Goal: Information Seeking & Learning: Check status

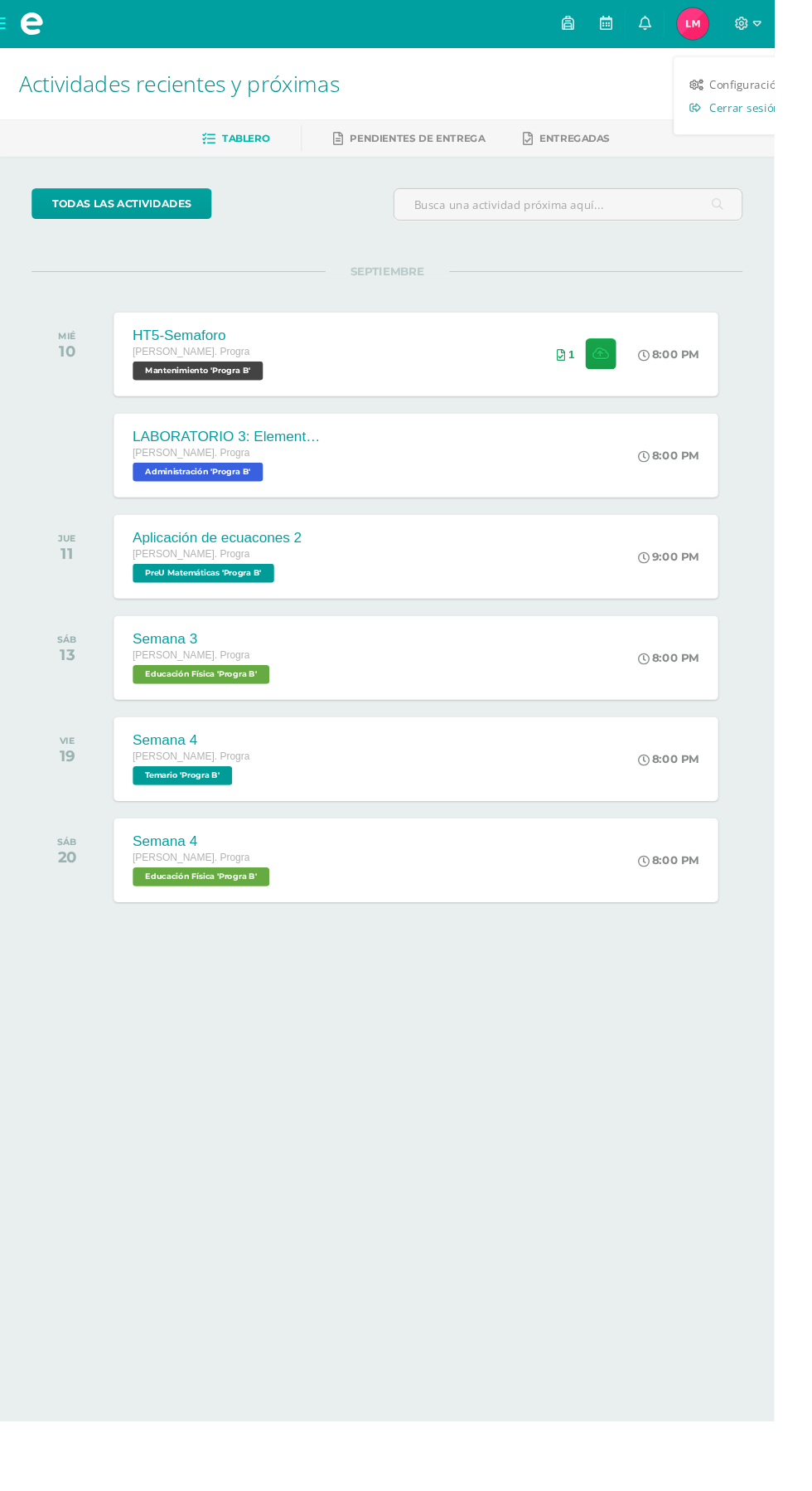
click at [802, 115] on span "Cerrar sesión" at bounding box center [782, 112] width 75 height 16
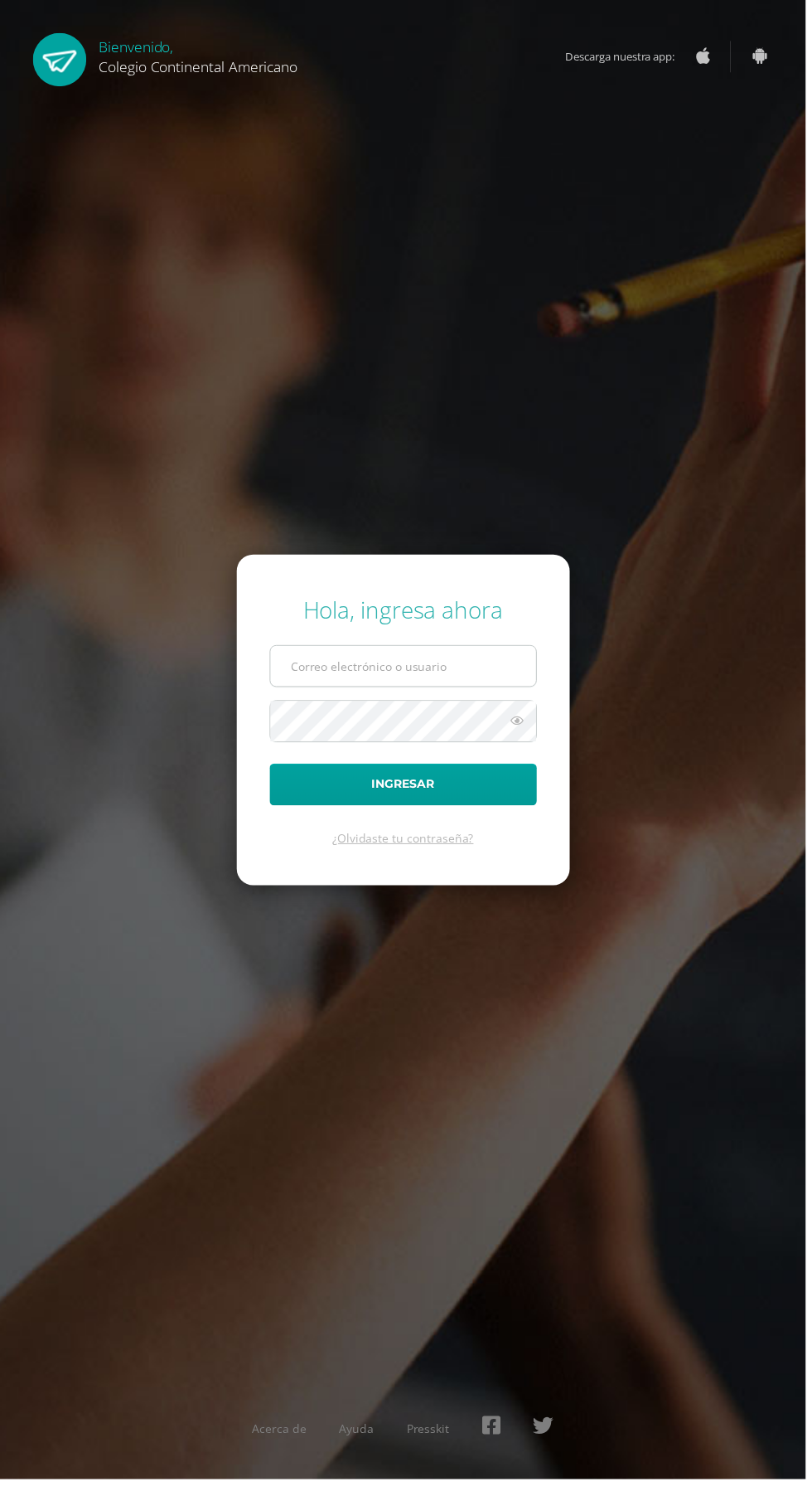
click at [477, 692] on input "text" at bounding box center [406, 671] width 268 height 41
type input "bustamante.de@continentalamericano.edu.gt"
click at [272, 770] on button "Ingresar" at bounding box center [406, 791] width 270 height 43
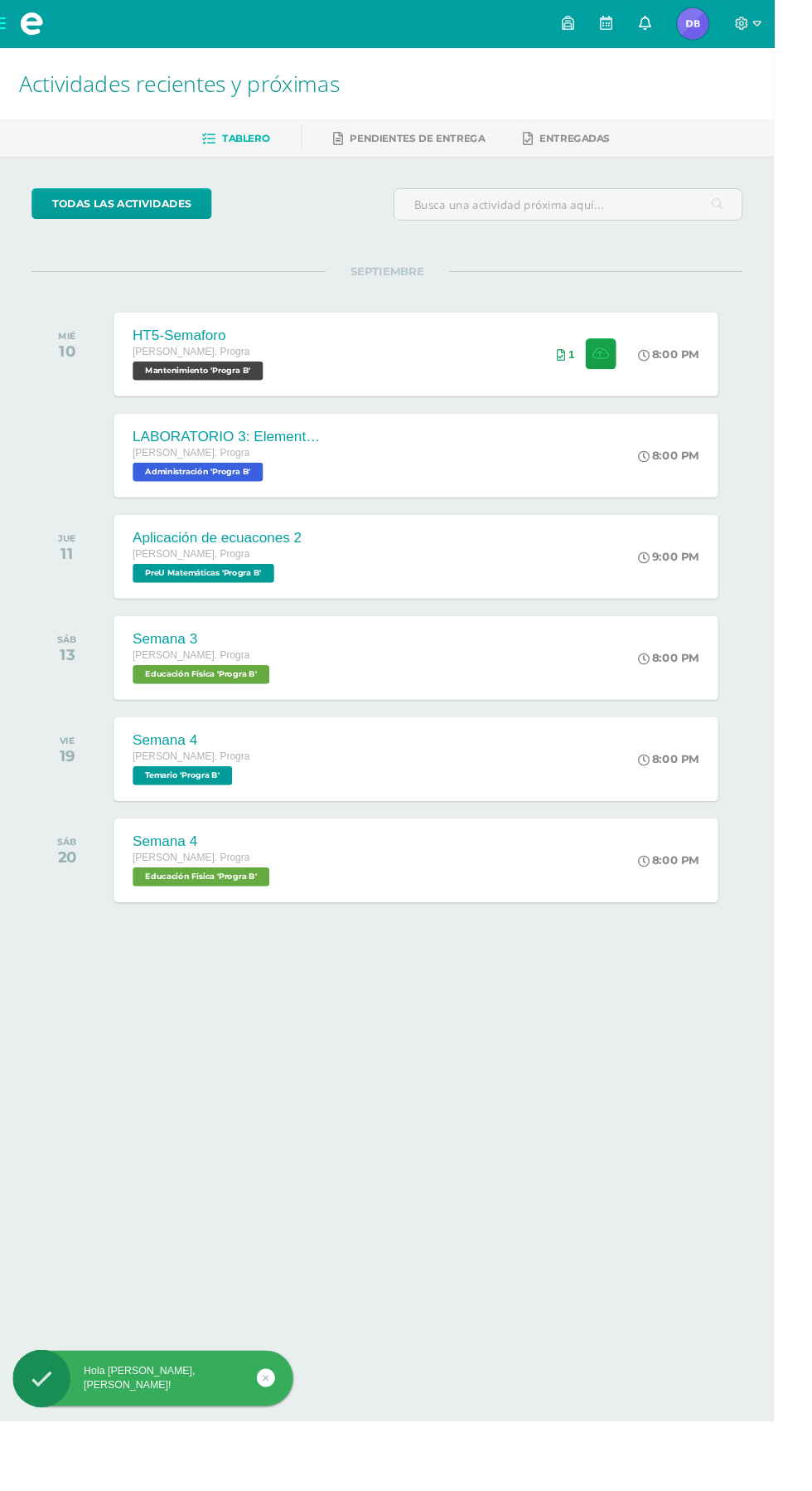
click at [697, 25] on link at bounding box center [677, 24] width 40 height 49
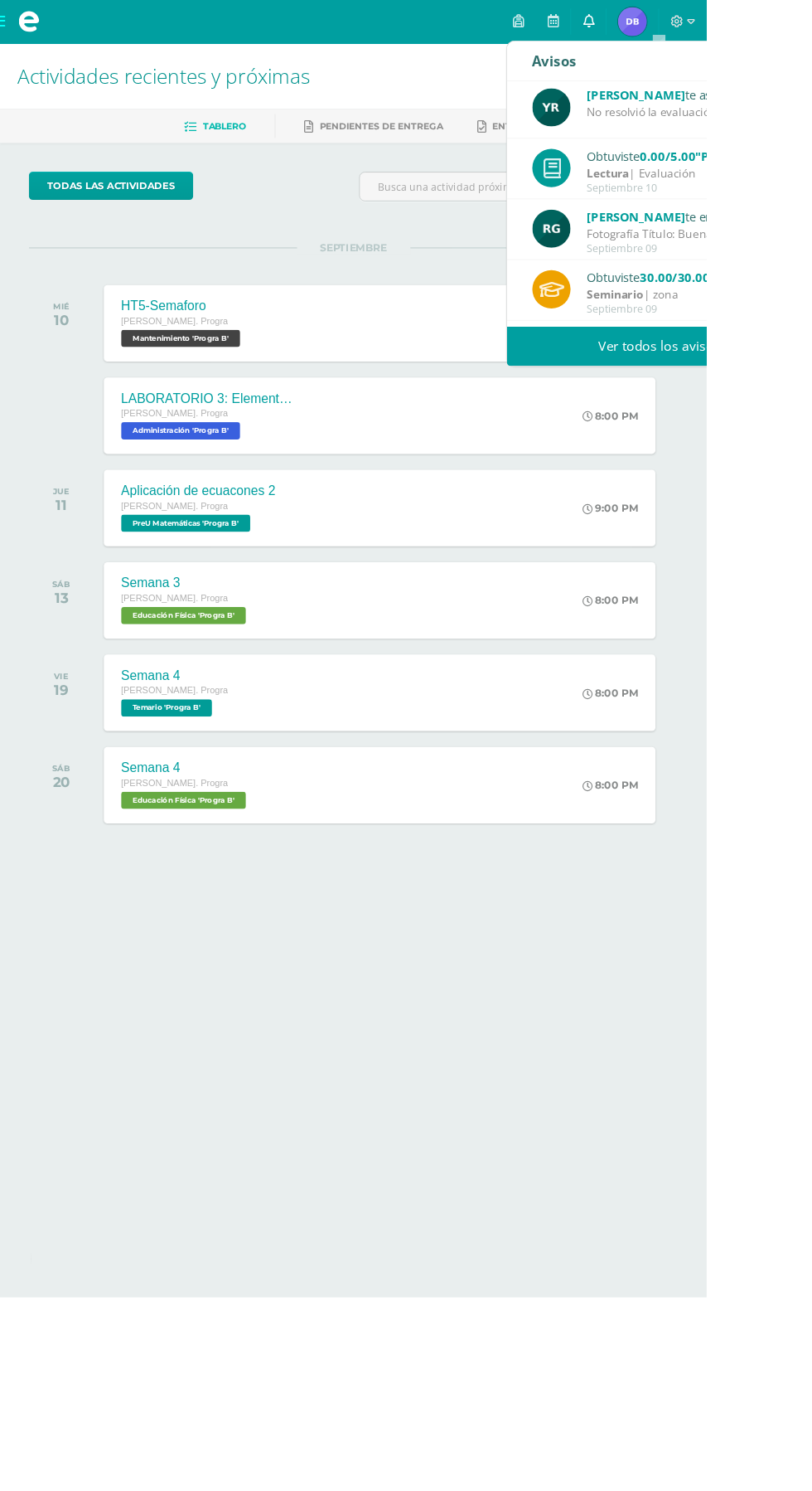
scroll to position [275, 0]
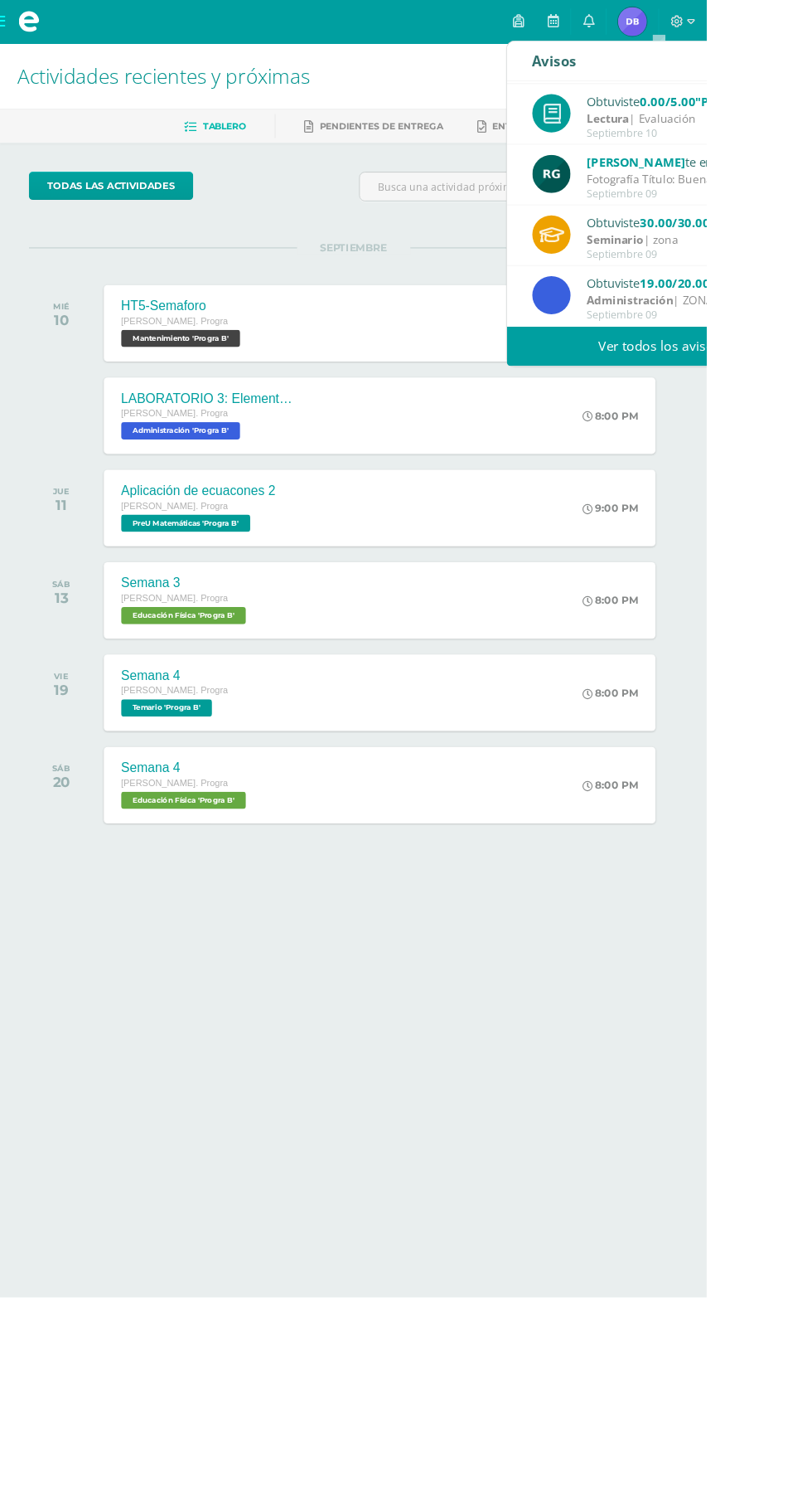
click at [811, 403] on link "Ver todos los avisos" at bounding box center [758, 397] width 350 height 46
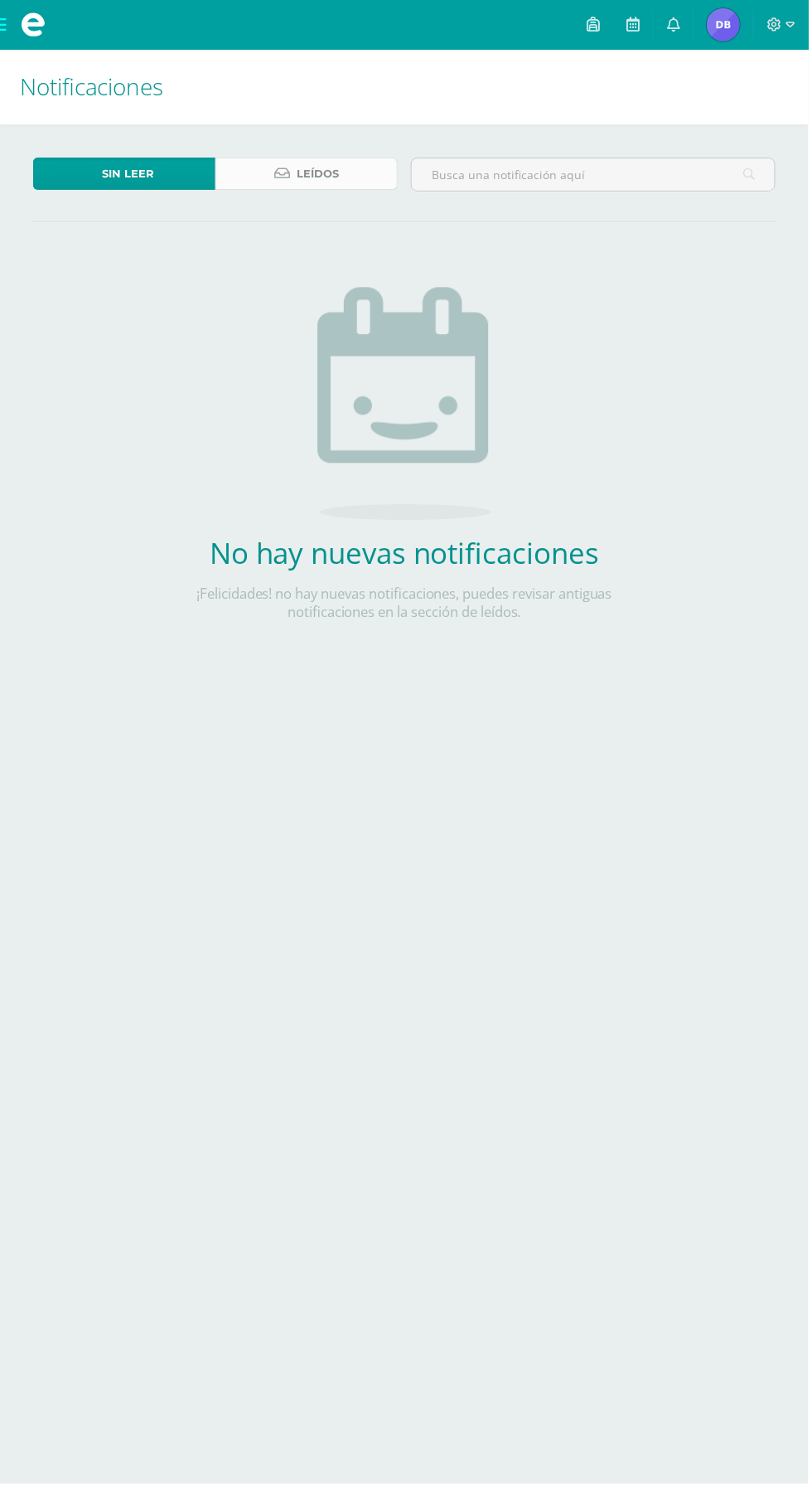
click at [312, 176] on span "Leídos" at bounding box center [319, 174] width 43 height 30
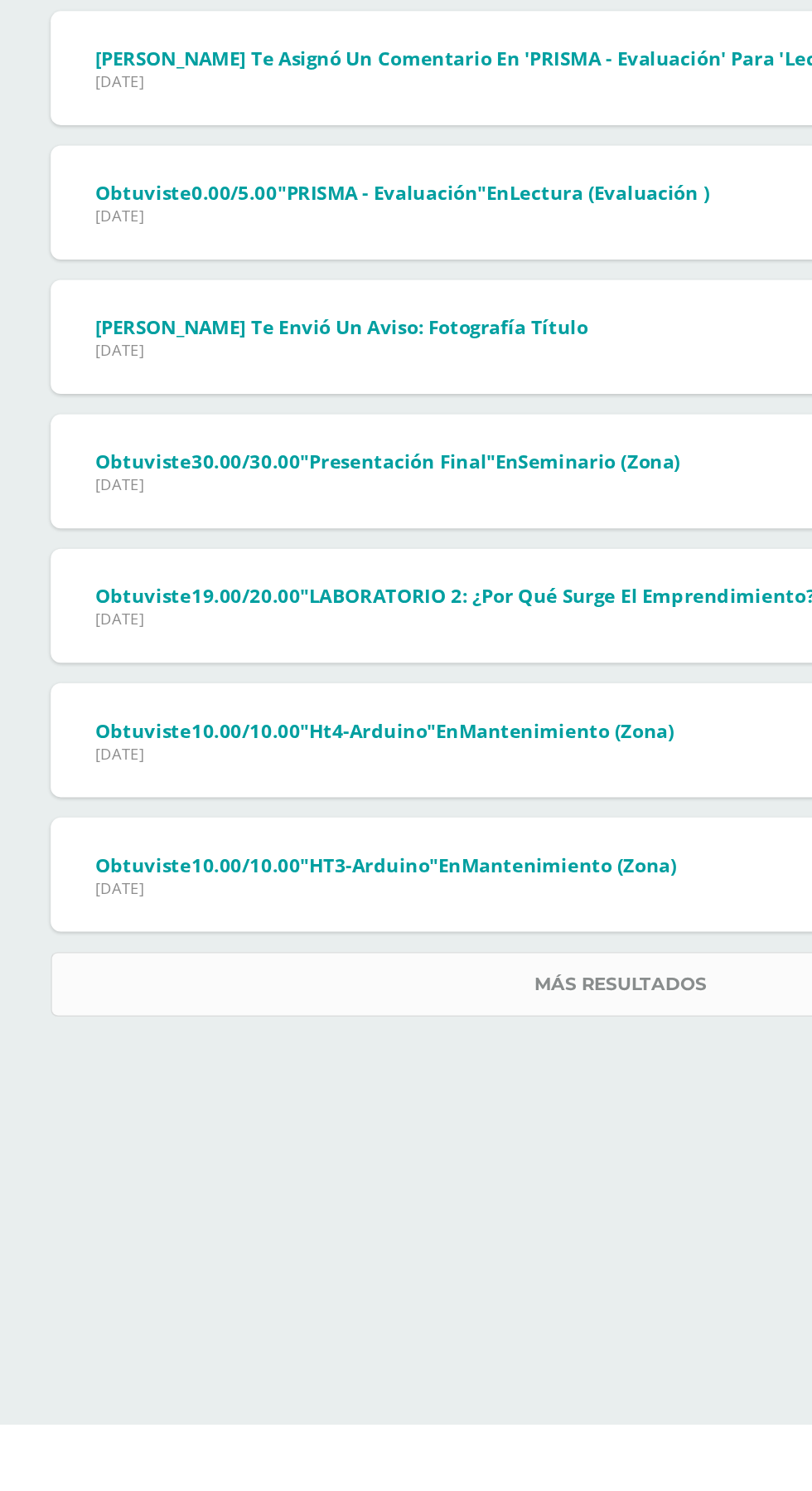
click at [449, 1184] on link "Más resultados" at bounding box center [406, 1202] width 746 height 43
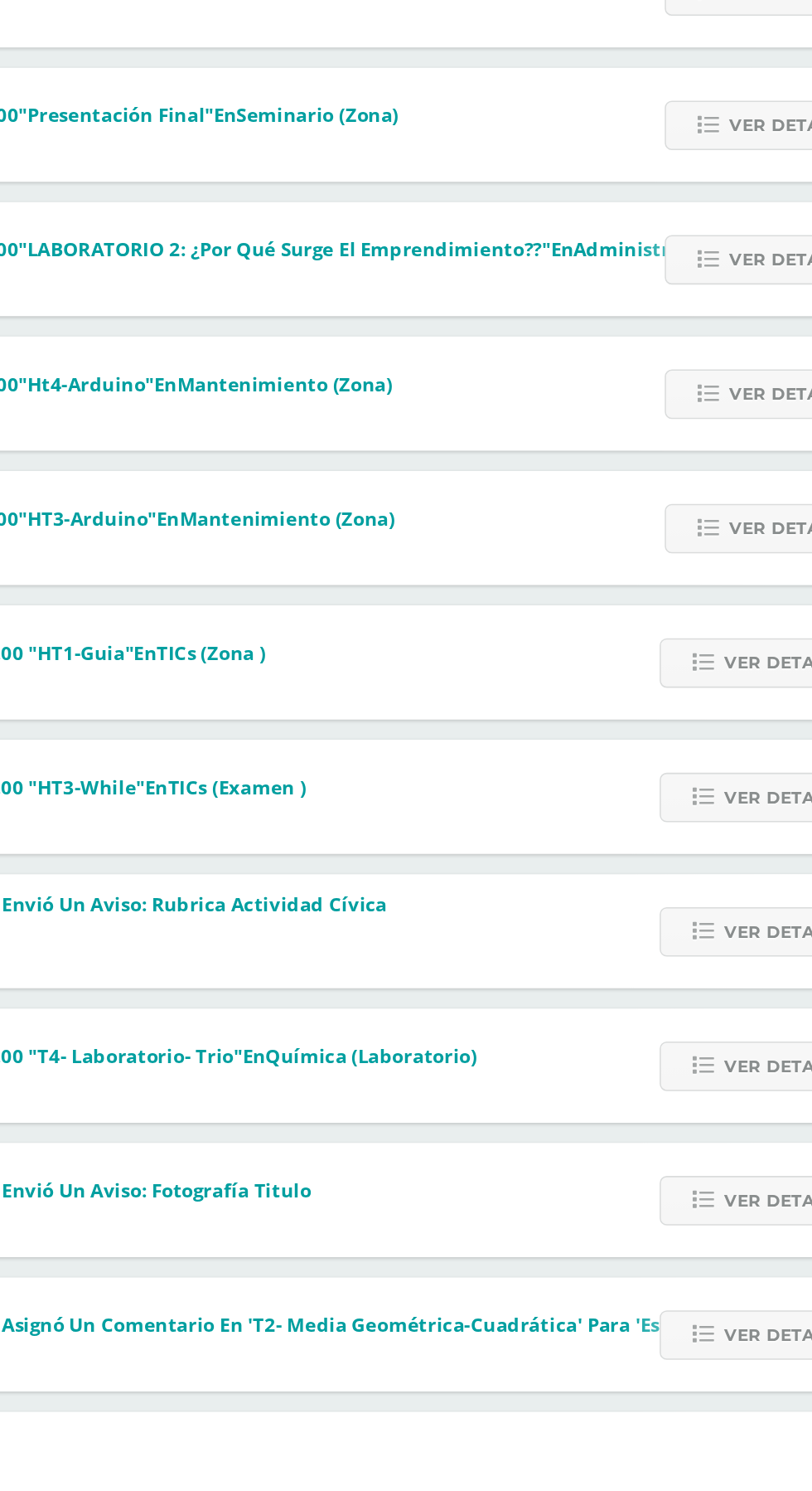
scroll to position [229, 0]
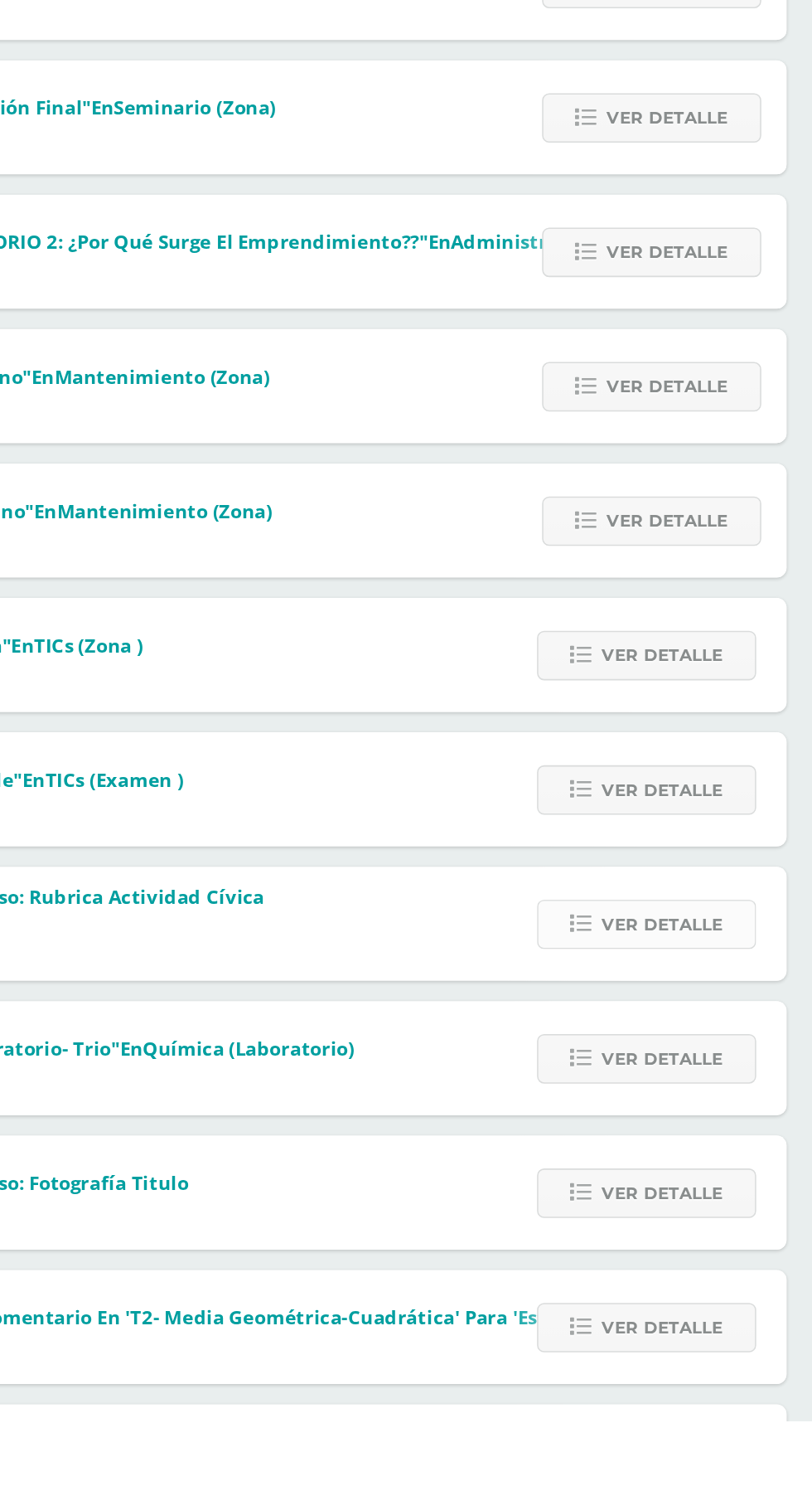
click at [726, 1165] on span "Ver detalle" at bounding box center [698, 1166] width 80 height 30
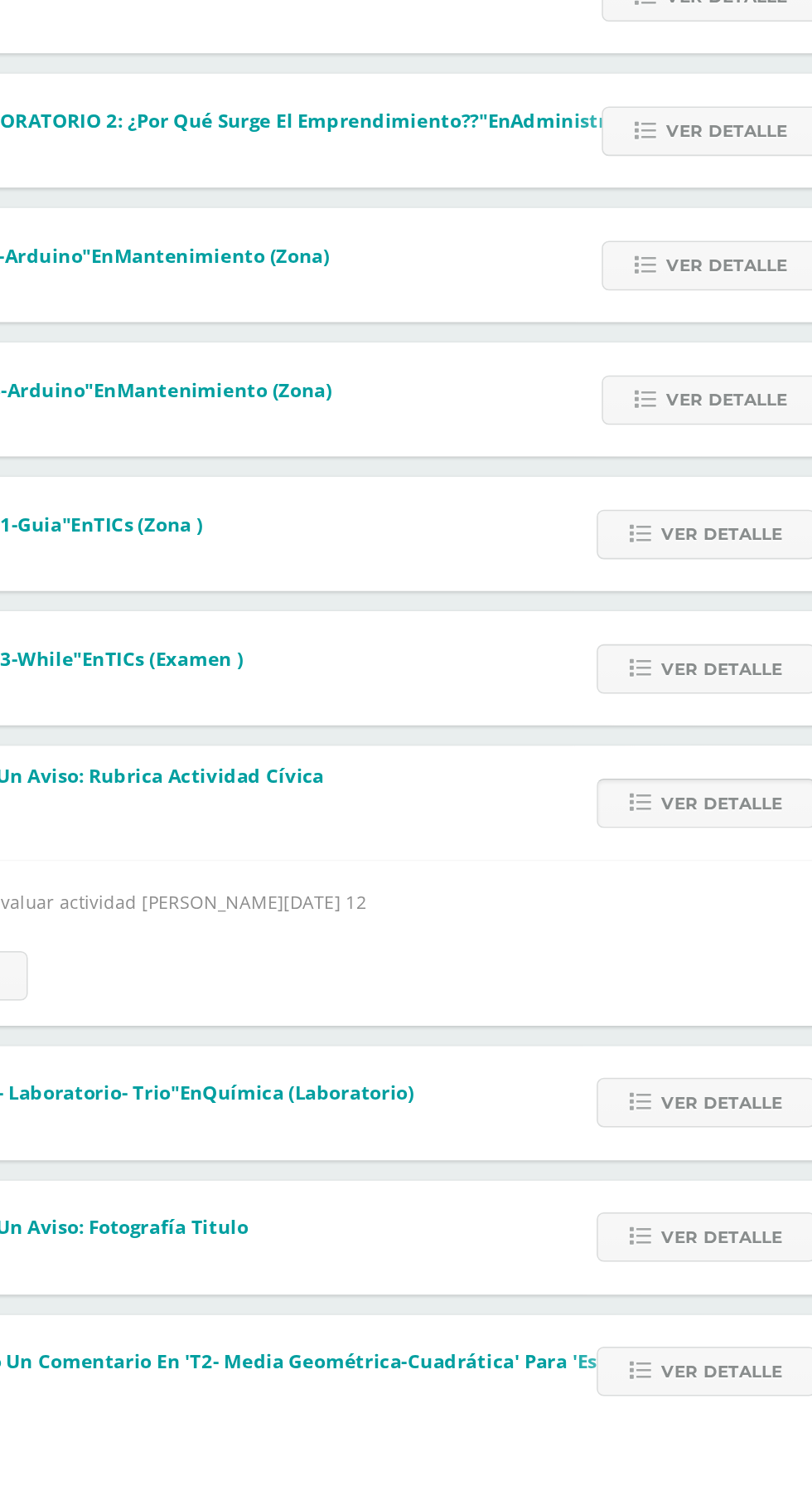
scroll to position [309, 0]
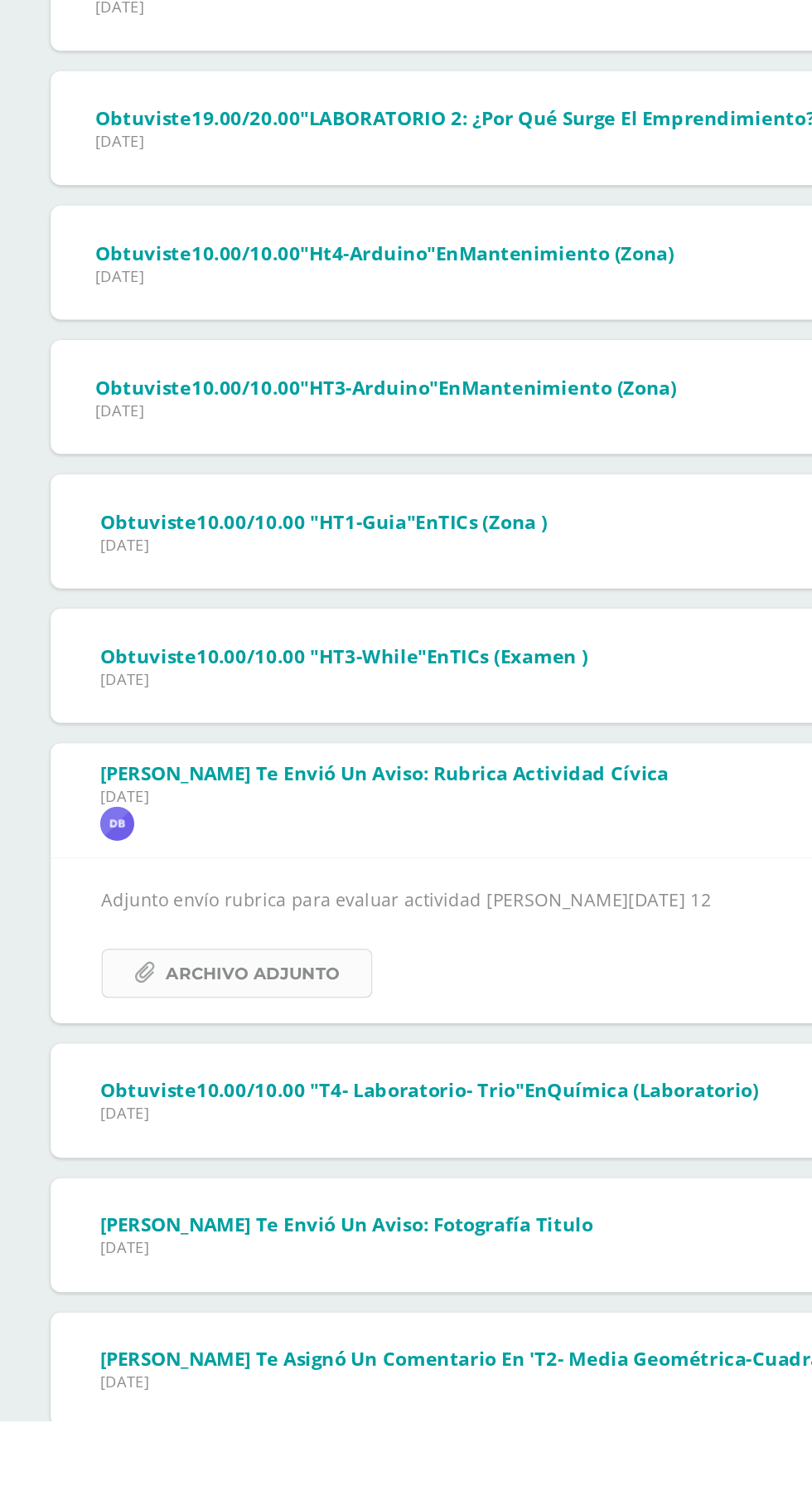
click at [205, 1199] on span "Archivo Adjunto" at bounding box center [165, 1198] width 114 height 30
